Goal: Navigation & Orientation: Find specific page/section

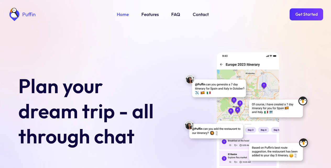
click at [306, 14] on link "Get Started" at bounding box center [307, 14] width 34 height 12
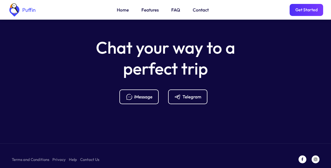
scroll to position [2080, 0]
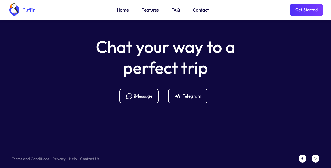
click at [174, 10] on link "FAQ" at bounding box center [175, 10] width 9 height 7
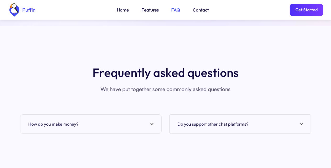
scroll to position [2005, 0]
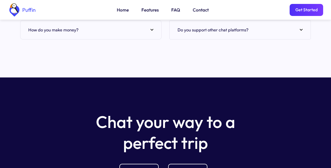
click at [148, 10] on link "Features" at bounding box center [149, 10] width 17 height 7
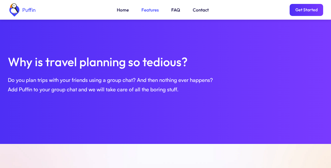
scroll to position [179, 0]
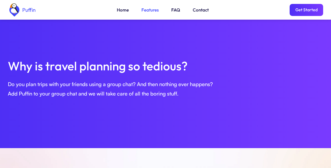
click at [306, 10] on link "Get Started" at bounding box center [307, 10] width 34 height 12
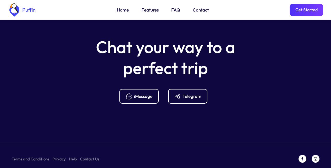
scroll to position [2080, 0]
click at [28, 156] on link "Terms and Conditions" at bounding box center [30, 159] width 37 height 7
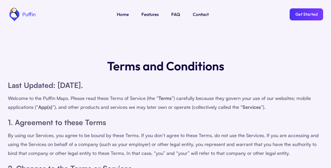
click at [306, 14] on link "Get Started" at bounding box center [307, 14] width 34 height 12
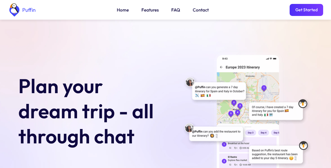
scroll to position [2076, 0]
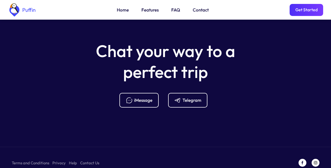
click at [138, 97] on div "iMessage" at bounding box center [143, 100] width 18 height 6
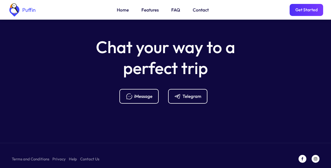
scroll to position [2080, 0]
